Goal: Information Seeking & Learning: Learn about a topic

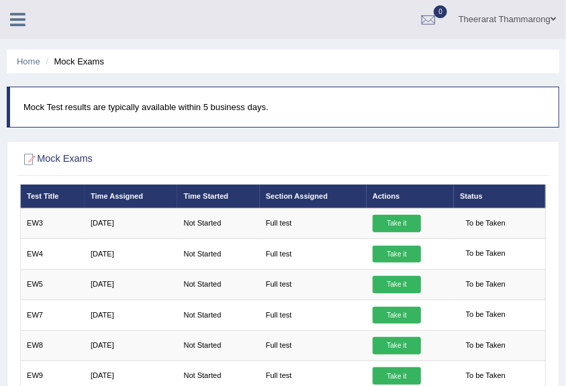
click at [521, 23] on link "Theerarat Thammarong" at bounding box center [506, 17] width 117 height 35
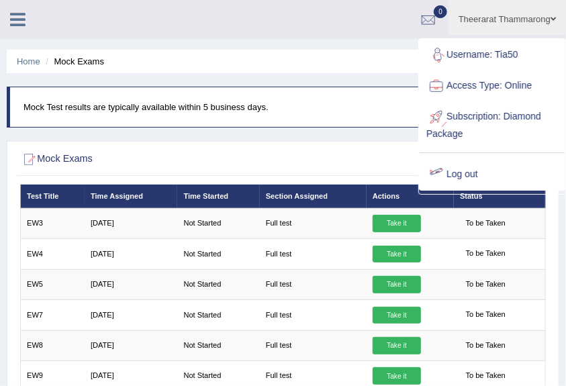
click at [460, 170] on link "Log out" at bounding box center [491, 174] width 145 height 31
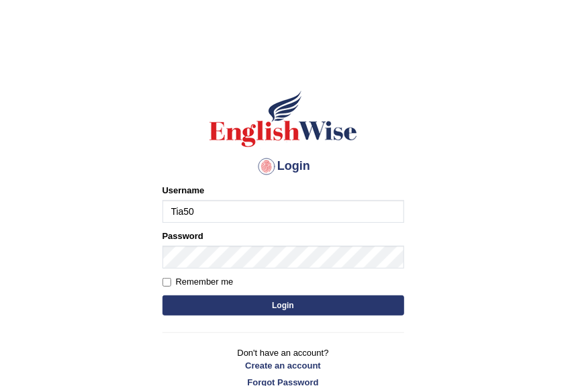
type input "Tia50"
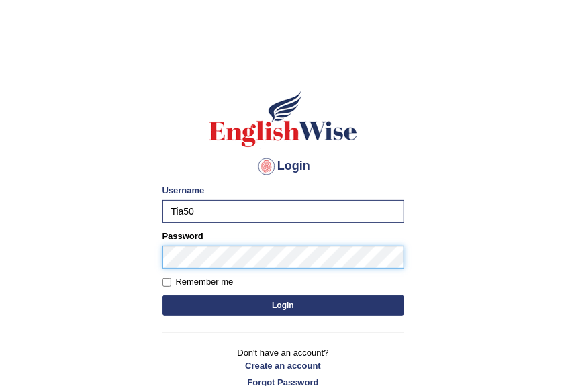
click at [162, 295] on button "Login" at bounding box center [283, 305] width 242 height 20
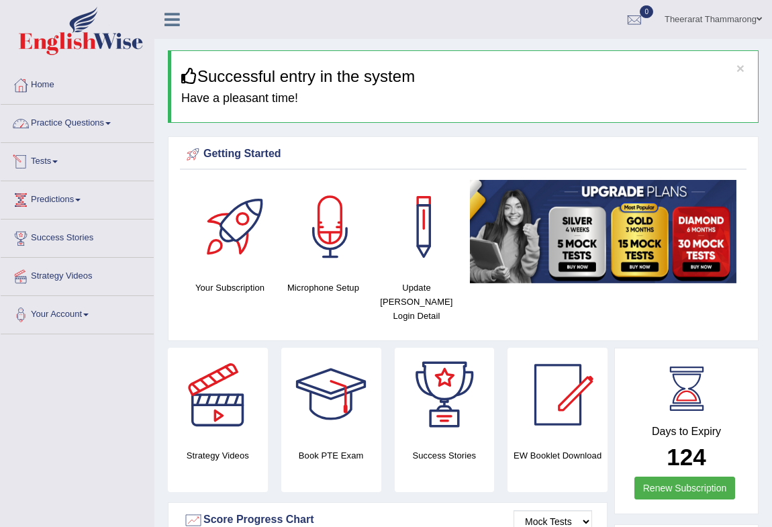
click at [45, 117] on link "Practice Questions" at bounding box center [77, 122] width 153 height 34
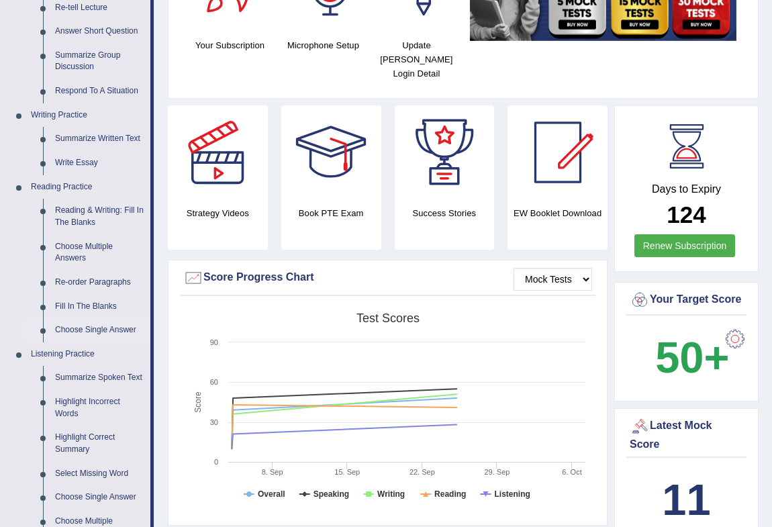
scroll to position [244, 0]
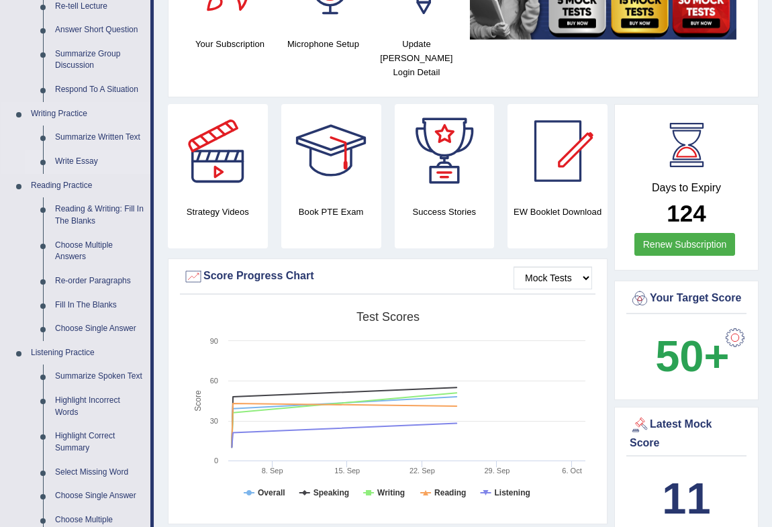
click at [83, 159] on link "Write Essay" at bounding box center [99, 162] width 101 height 24
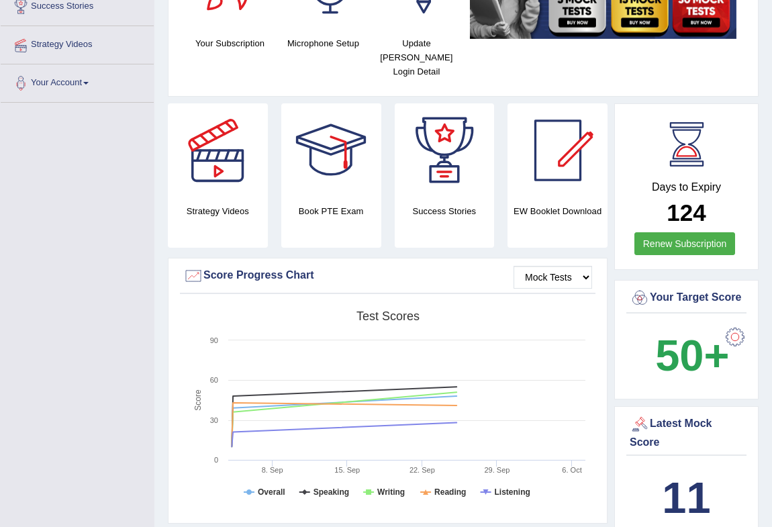
scroll to position [280, 0]
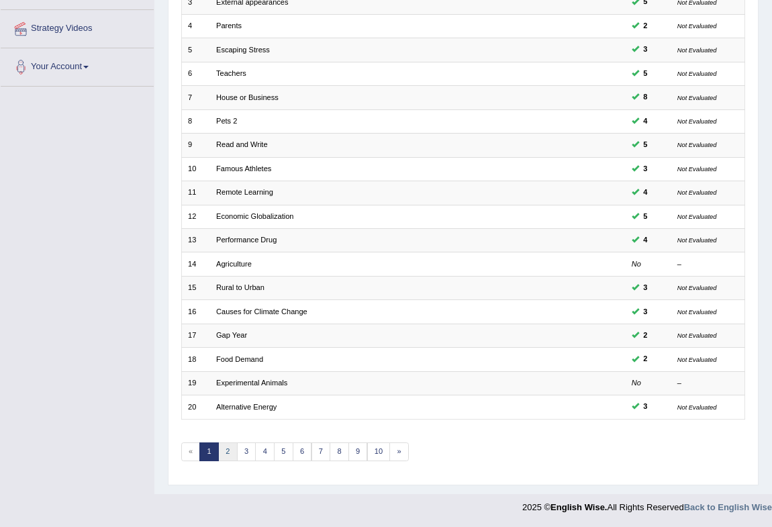
click at [221, 446] on link "2" at bounding box center [227, 451] width 19 height 19
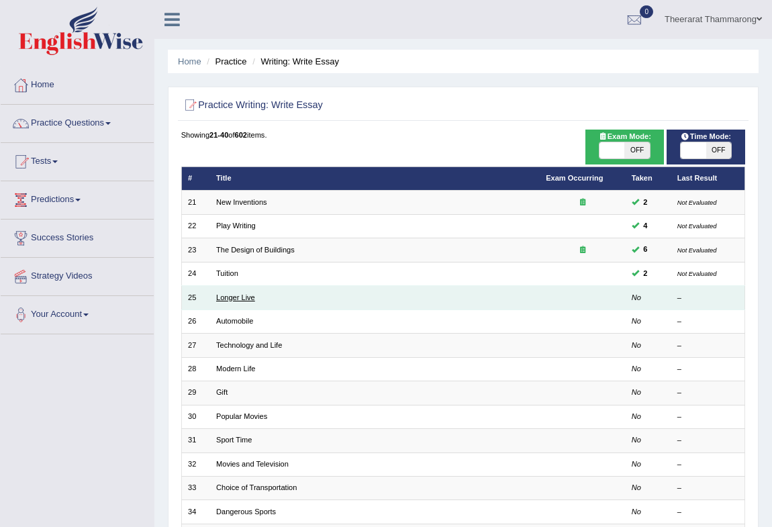
click at [230, 297] on link "Longer Live" at bounding box center [235, 297] width 39 height 8
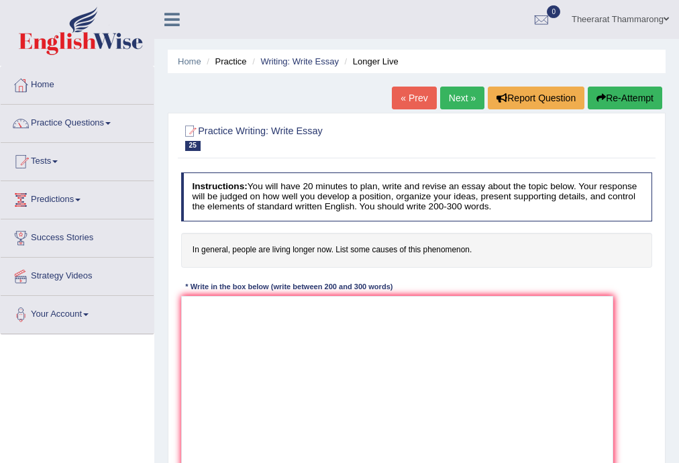
drag, startPoint x: 648, startPoint y: 403, endPoint x: 609, endPoint y: 484, distance: 90.0
click at [609, 463] on html "Toggle navigation Home Practice Questions Speaking Practice Read Aloud Repeat S…" at bounding box center [339, 231] width 679 height 463
click at [614, 15] on link "Theerarat Thammarong" at bounding box center [620, 17] width 117 height 35
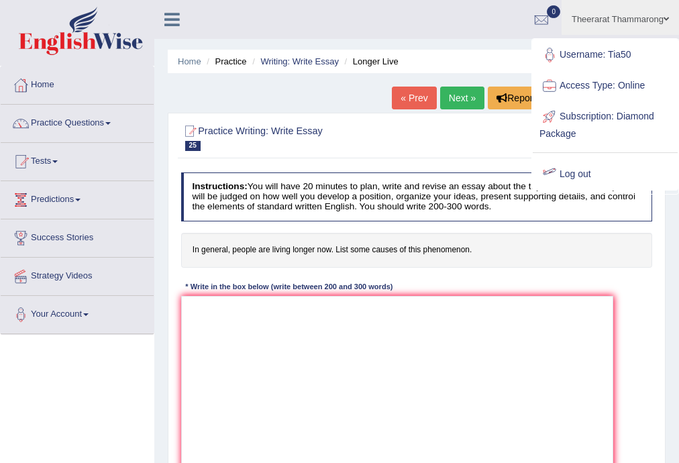
click at [564, 169] on link "Log out" at bounding box center [605, 174] width 145 height 31
